Goal: Information Seeking & Learning: Learn about a topic

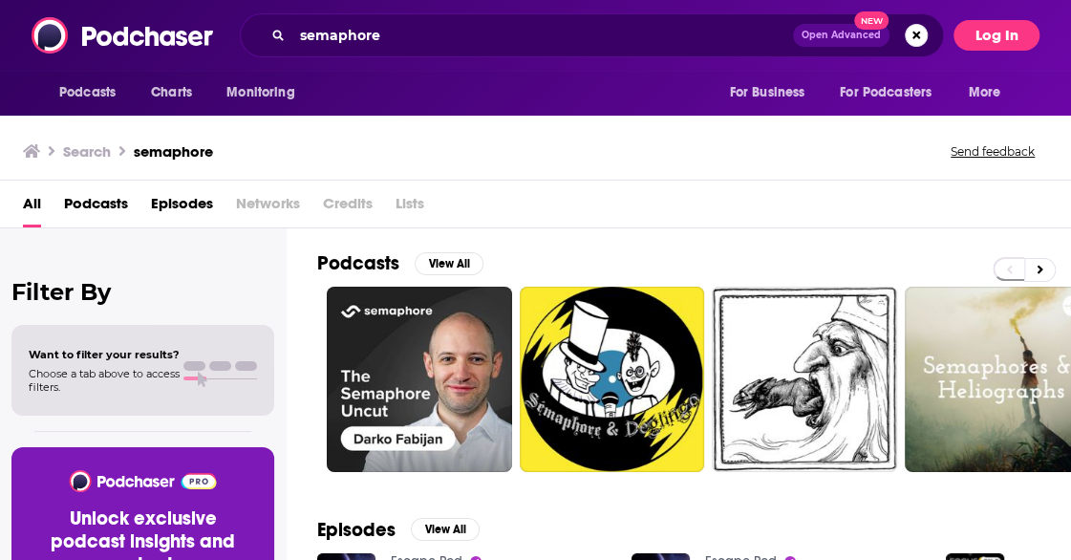
click at [1005, 37] on button "Log In" at bounding box center [996, 35] width 86 height 31
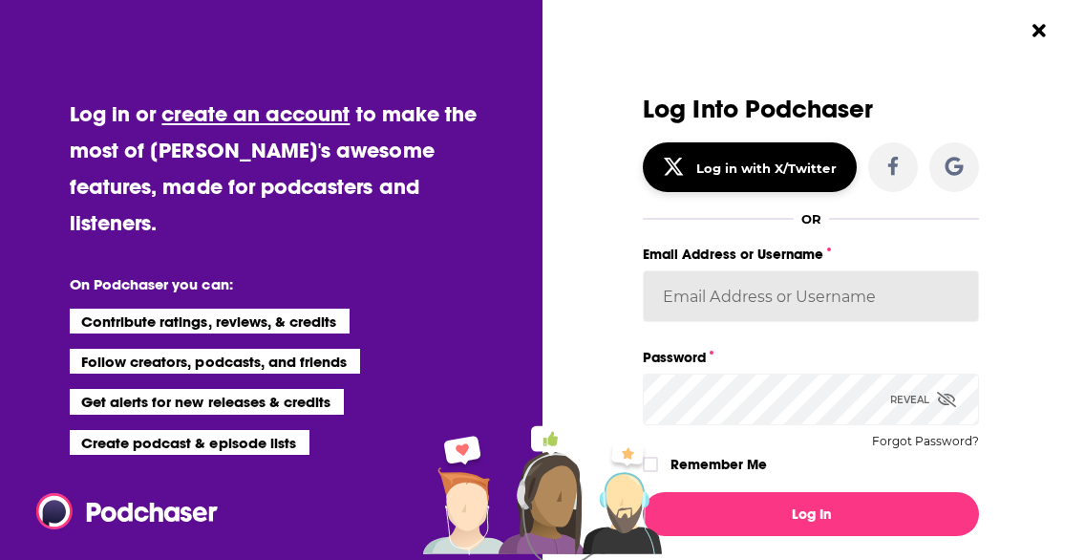
type input "[PERSON_NAME][EMAIL_ADDRESS][PERSON_NAME][PERSON_NAME][DOMAIN_NAME]"
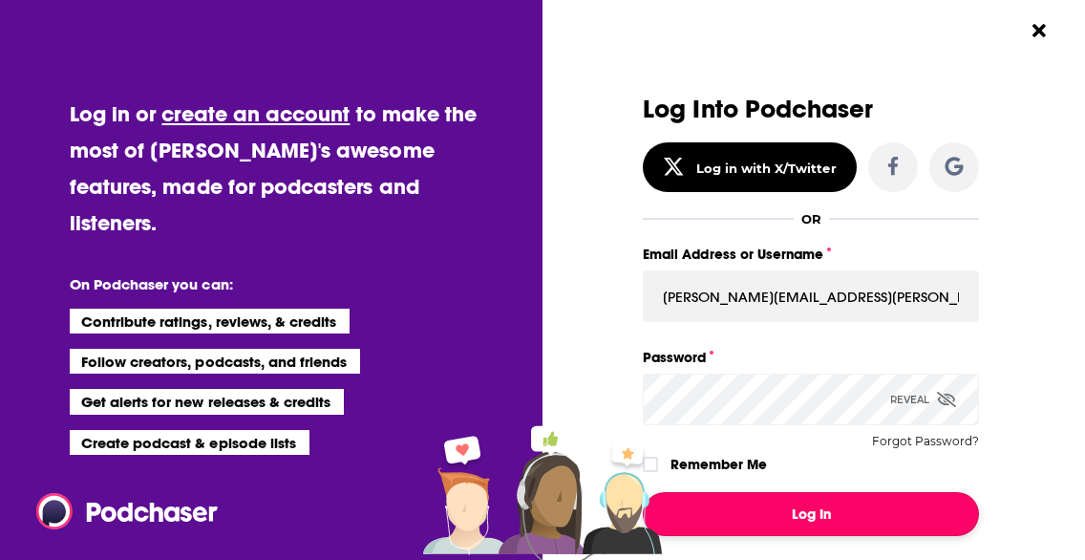
click at [764, 516] on button "Log In" at bounding box center [811, 514] width 336 height 44
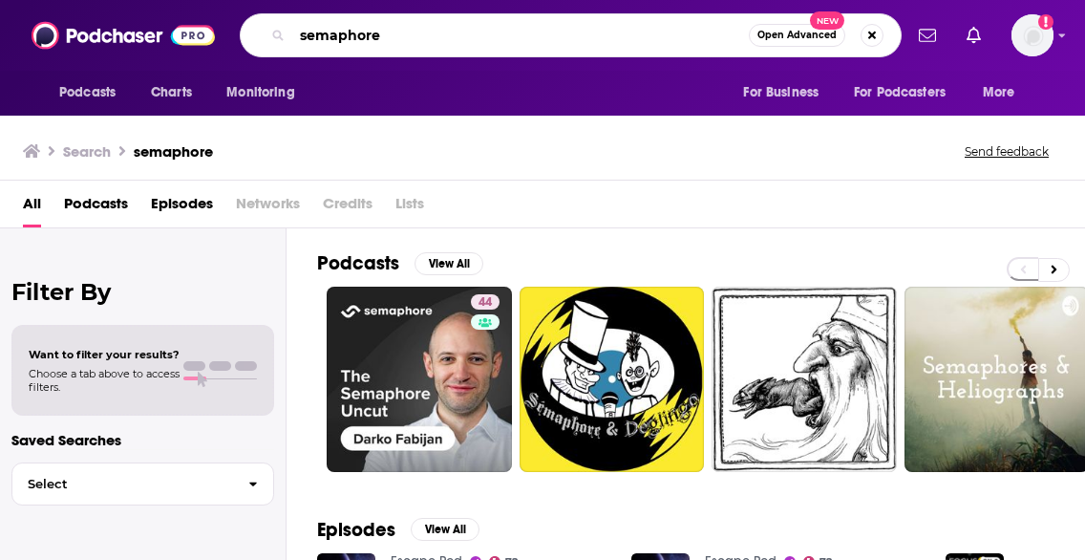
click at [344, 31] on input "semaphore" at bounding box center [520, 35] width 457 height 31
type input "issues [DATE]"
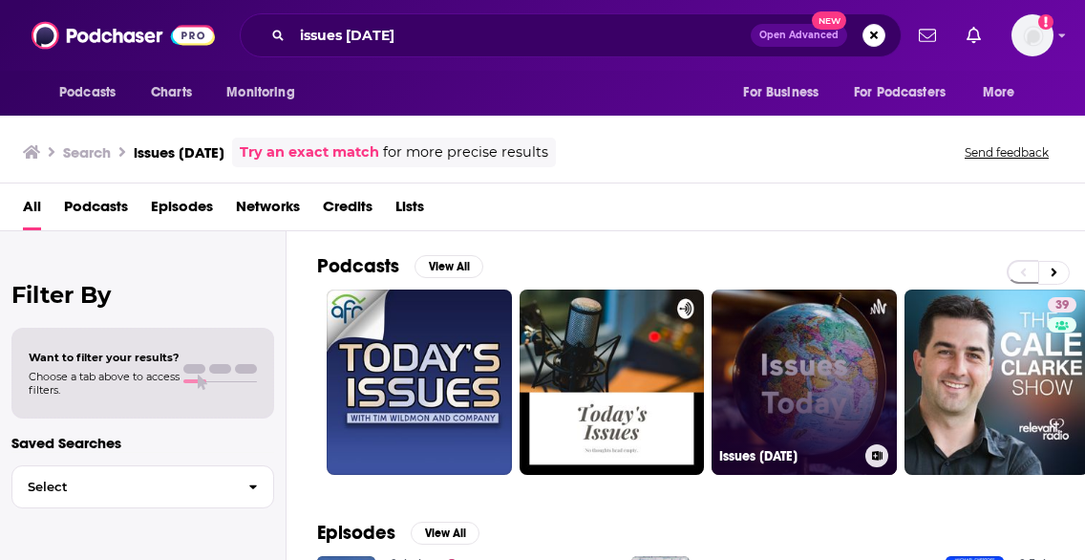
click at [777, 407] on link "Issues [DATE]" at bounding box center [804, 381] width 185 height 185
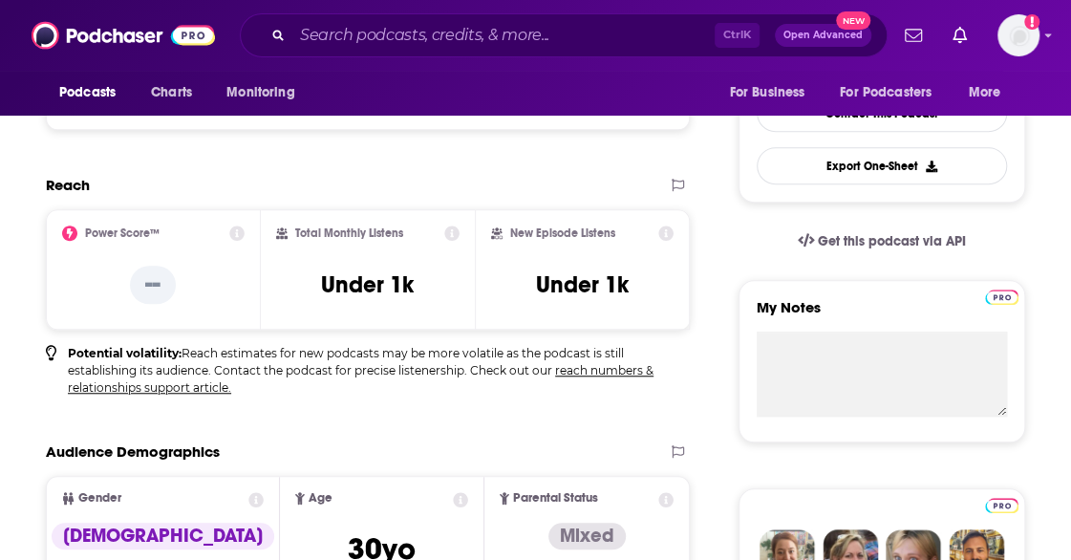
scroll to position [500, 0]
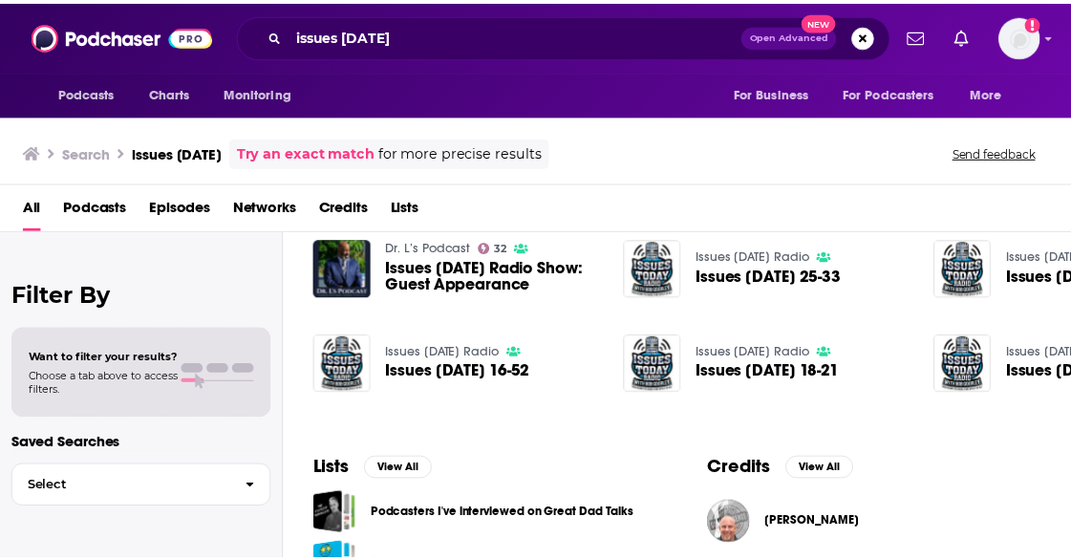
scroll to position [412, 0]
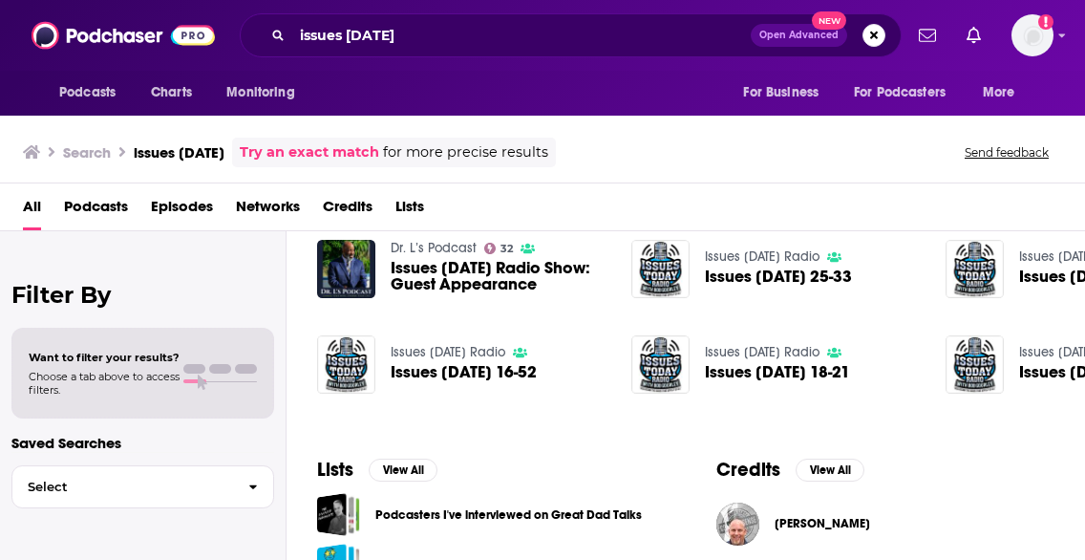
click at [436, 358] on div "Issues [DATE] Radio Issues [DATE] 16-52" at bounding box center [464, 364] width 146 height 59
click at [343, 369] on img "Issues Today 16-52" at bounding box center [346, 364] width 58 height 58
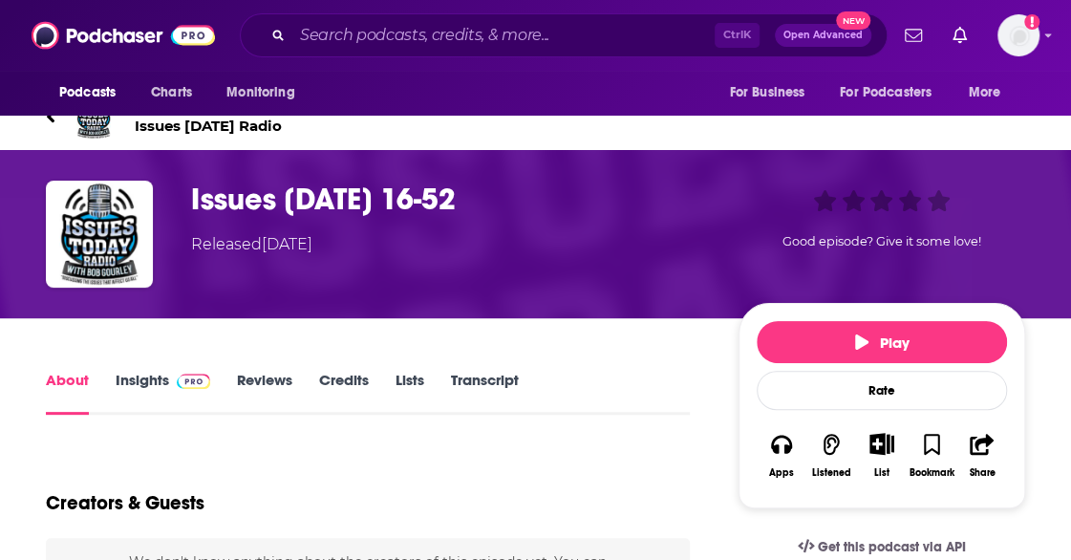
scroll to position [47, 0]
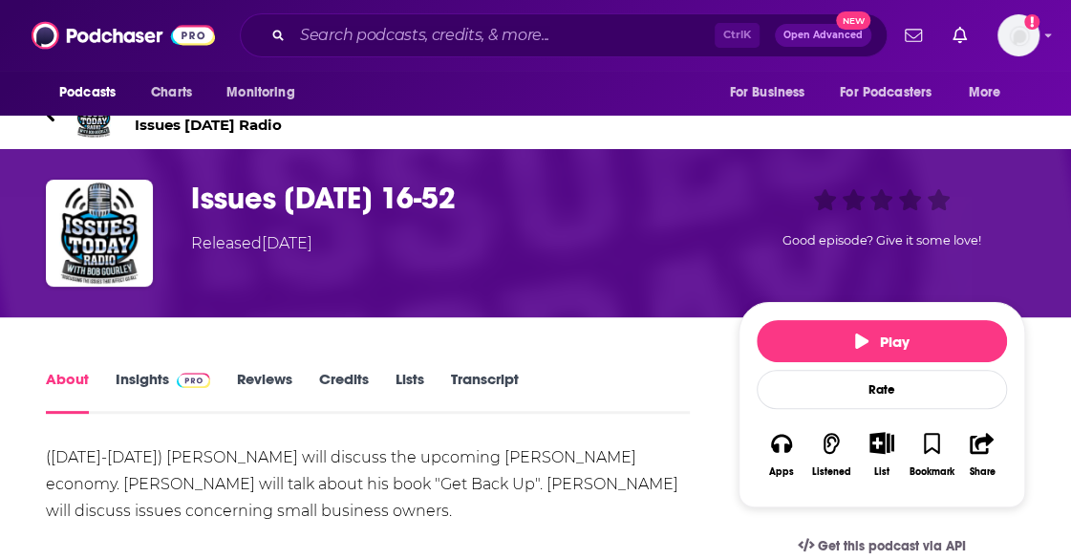
click at [181, 387] on img at bounding box center [193, 379] width 33 height 15
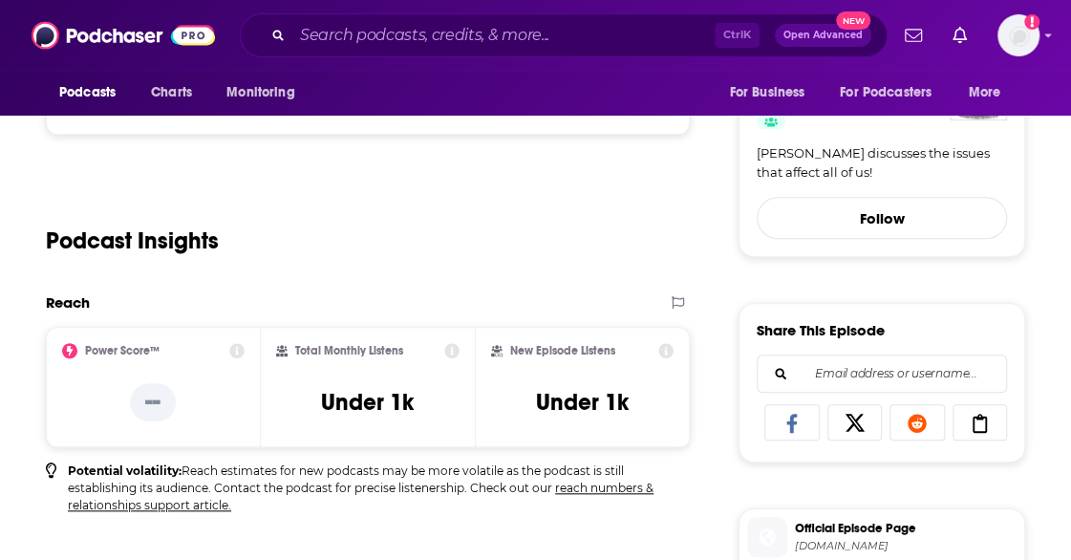
scroll to position [330, 0]
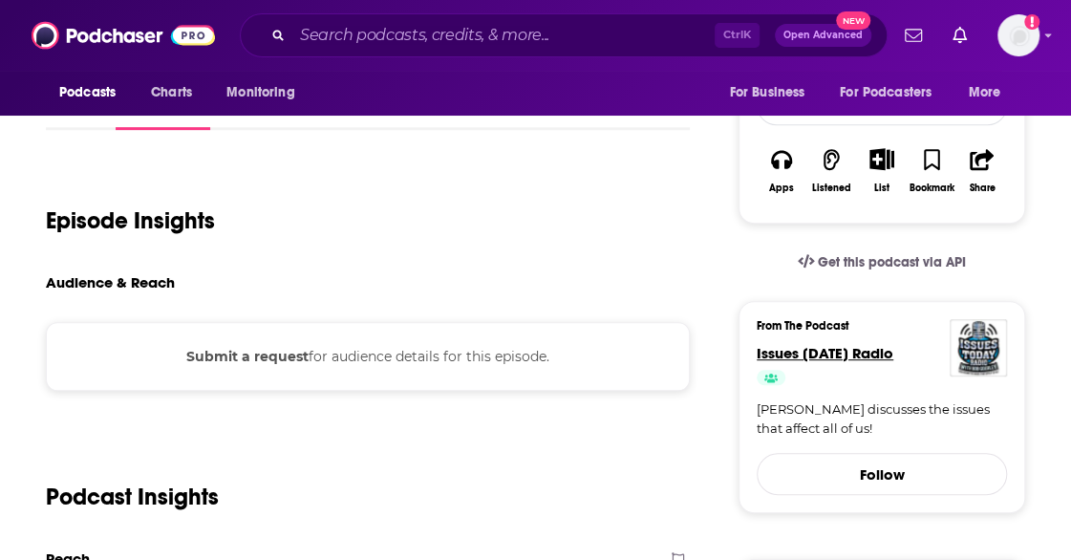
click at [852, 353] on span "Issues [DATE] Radio" at bounding box center [824, 353] width 137 height 18
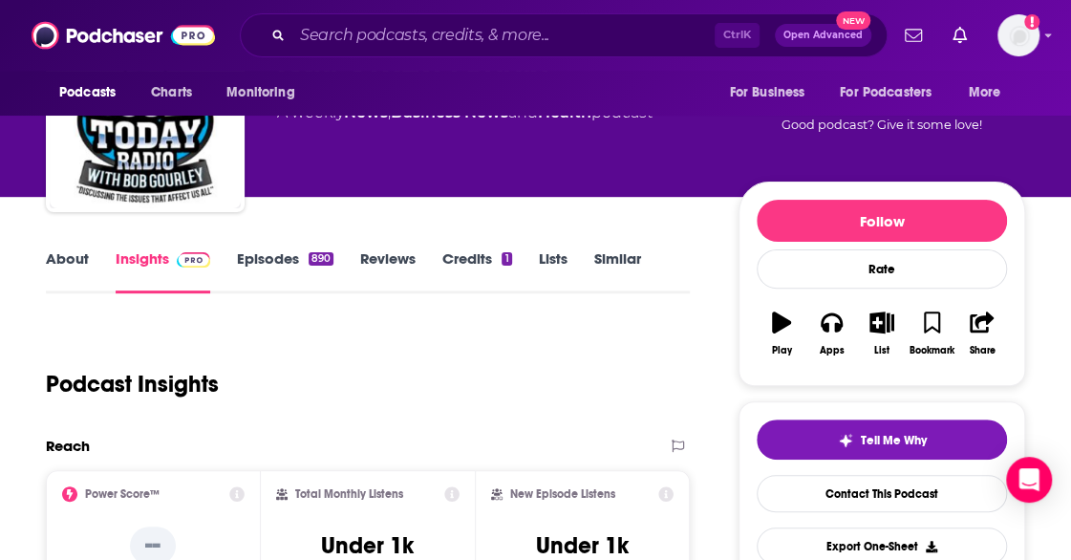
scroll to position [107, 0]
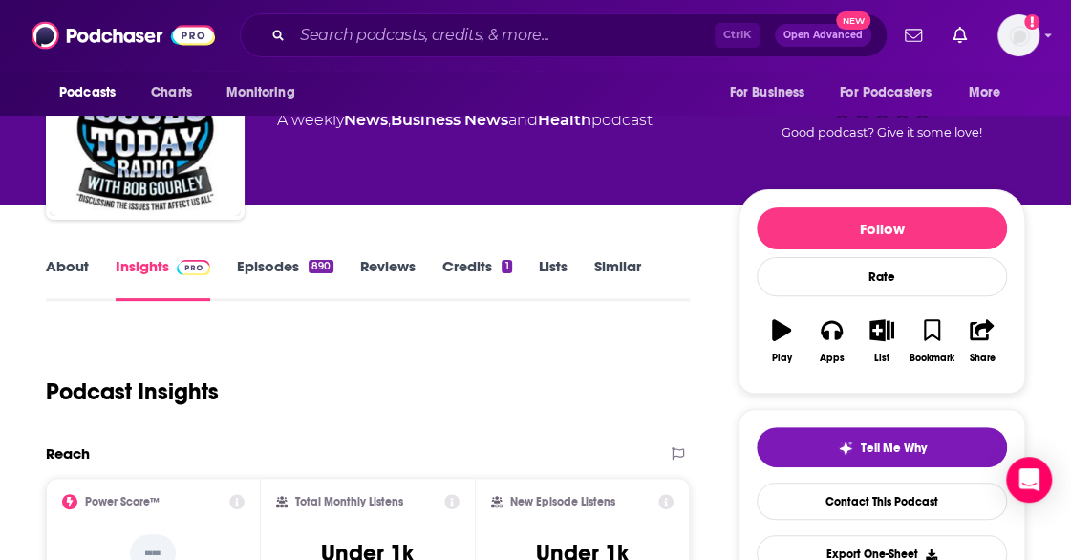
click at [490, 263] on link "Credits 1" at bounding box center [476, 279] width 69 height 44
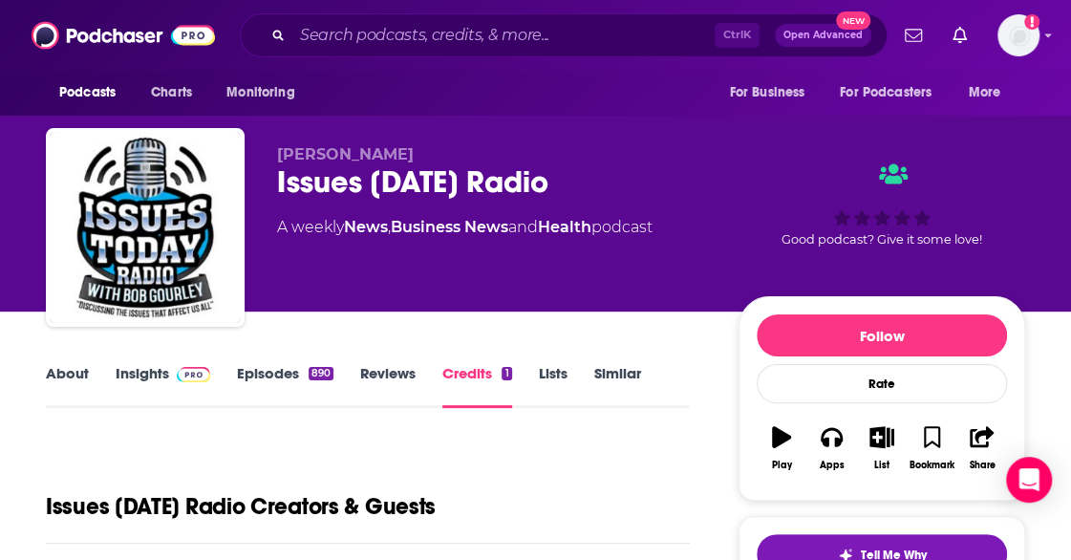
click at [299, 373] on link "Episodes 890" at bounding box center [285, 386] width 96 height 44
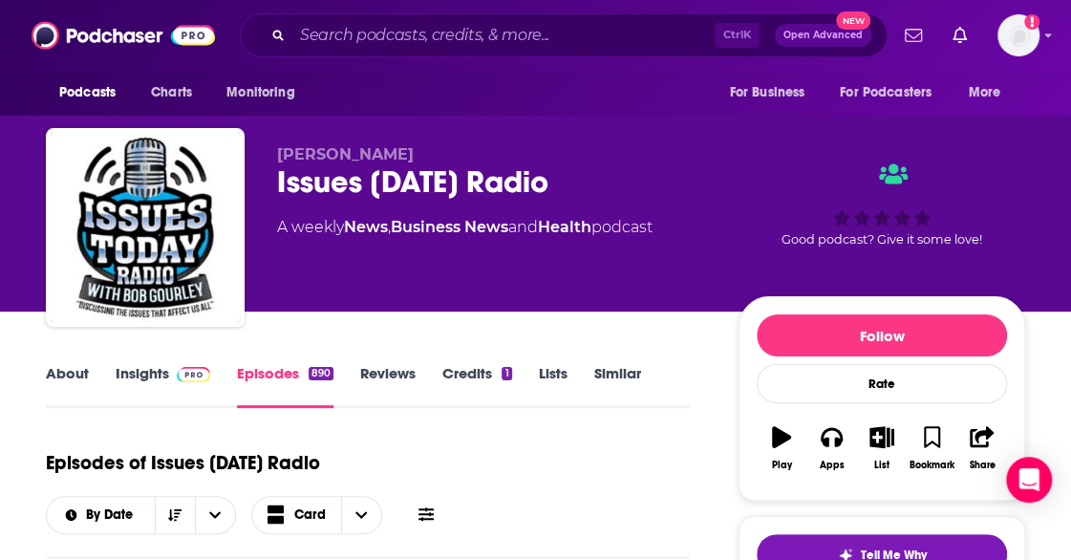
click at [180, 380] on img at bounding box center [193, 374] width 33 height 15
